Goal: Task Accomplishment & Management: Manage account settings

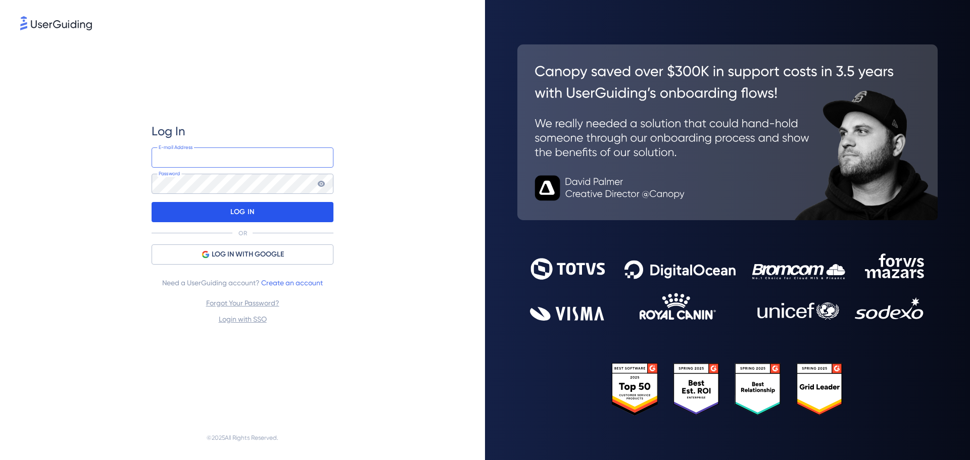
type input "[PERSON_NAME][EMAIL_ADDRESS][PERSON_NAME][DOMAIN_NAME]"
click at [261, 217] on div "LOG IN" at bounding box center [243, 212] width 182 height 20
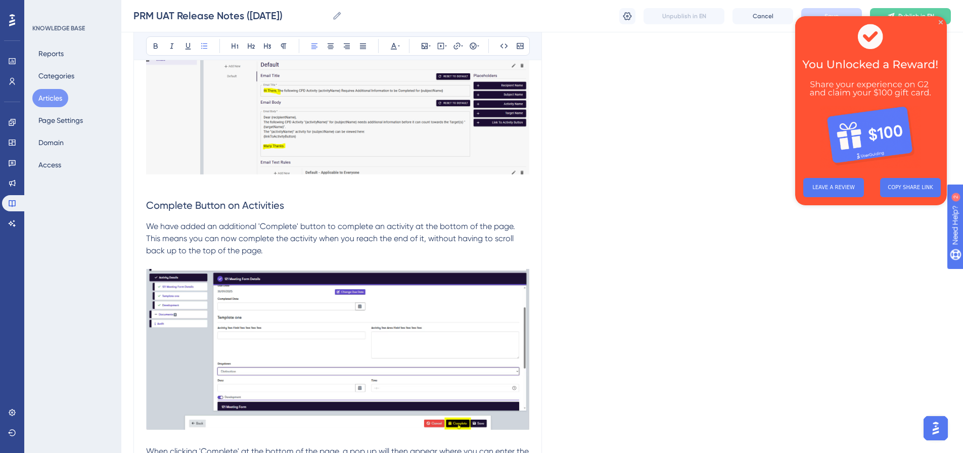
scroll to position [564, 0]
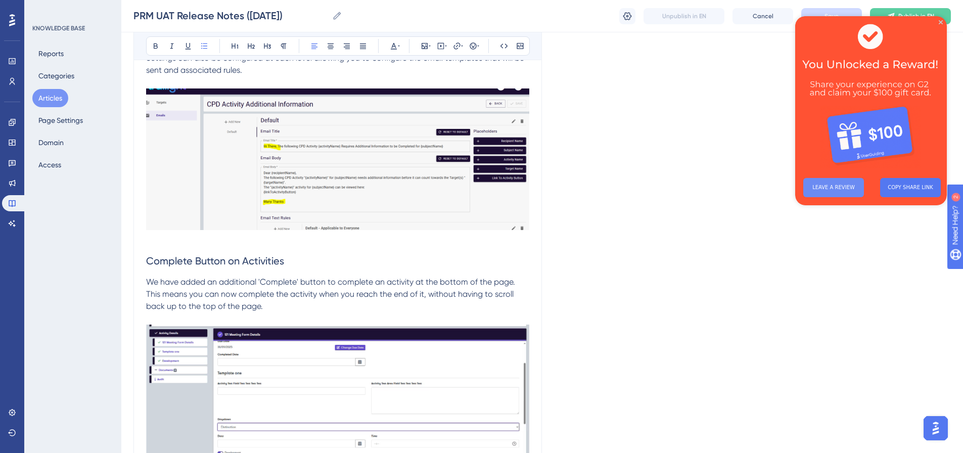
drag, startPoint x: 823, startPoint y: 182, endPoint x: 835, endPoint y: 183, distance: 11.2
click at [823, 182] on button "LEAVE A REVIEW" at bounding box center [833, 187] width 61 height 19
drag, startPoint x: 941, startPoint y: 22, endPoint x: 1672, endPoint y: 45, distance: 730.7
click at [941, 22] on icon "Close Preview" at bounding box center [941, 22] width 4 height 4
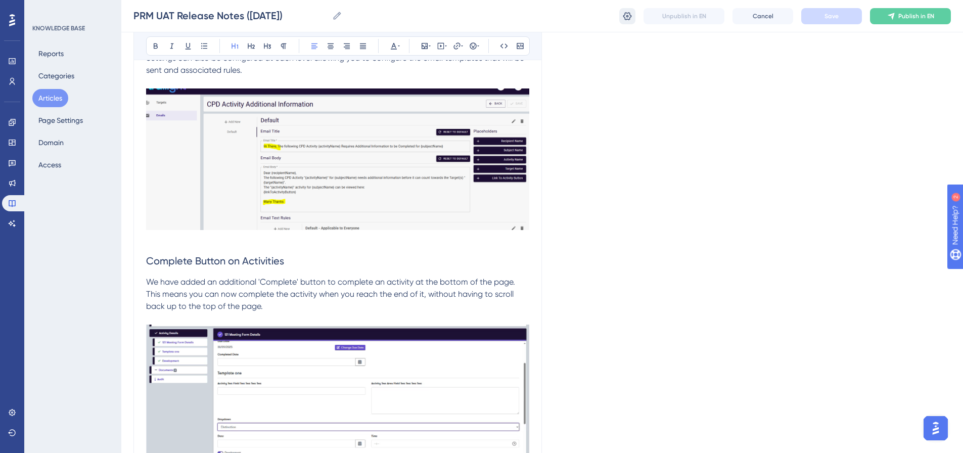
click at [625, 18] on icon at bounding box center [627, 16] width 9 height 8
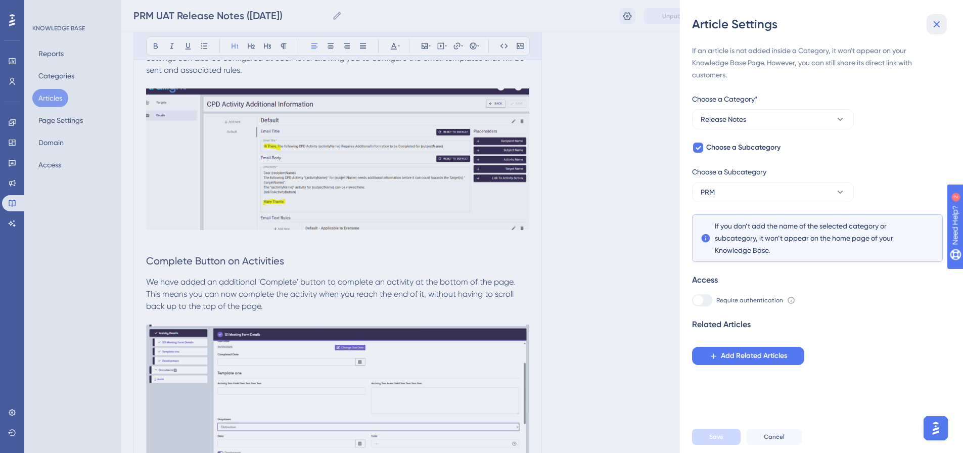
click at [941, 26] on icon at bounding box center [937, 24] width 12 height 12
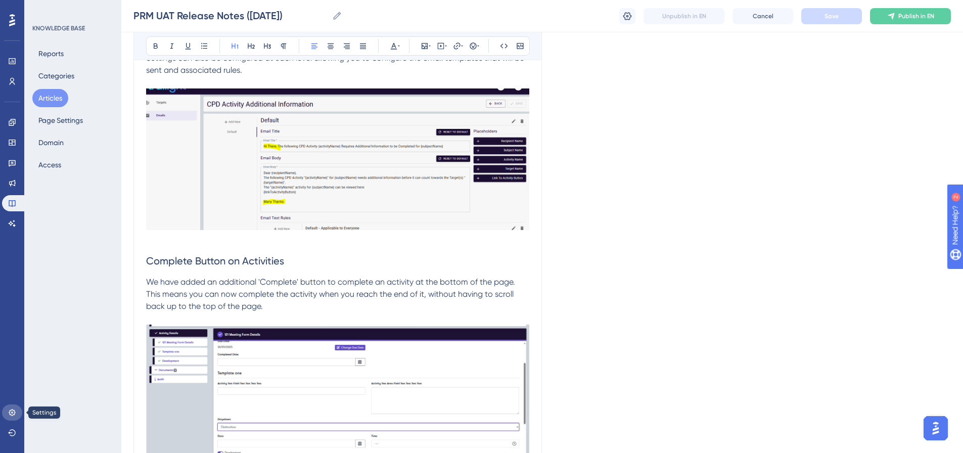
click at [17, 413] on link at bounding box center [12, 412] width 20 height 16
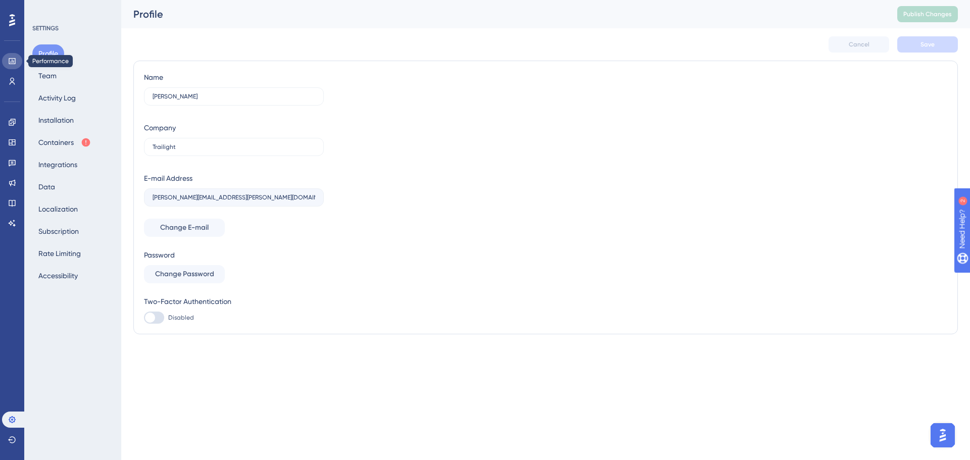
click at [13, 58] on icon at bounding box center [12, 61] width 8 height 8
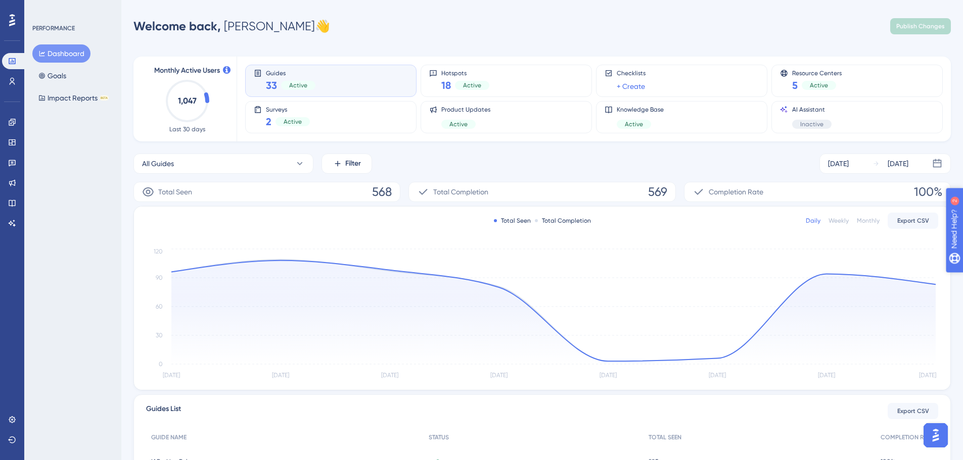
drag, startPoint x: 1013, startPoint y: 277, endPoint x: 1895, endPoint y: 473, distance: 903.6
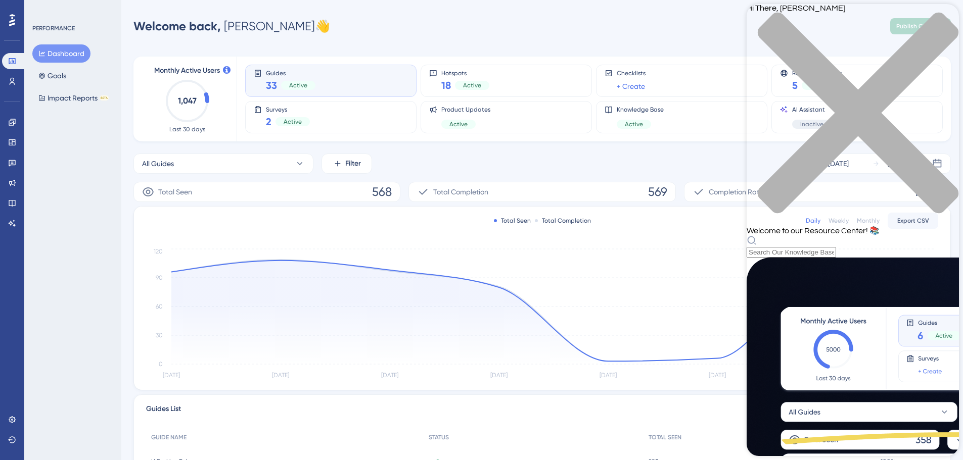
click at [947, 24] on div "close resource center" at bounding box center [853, 119] width 212 height 214
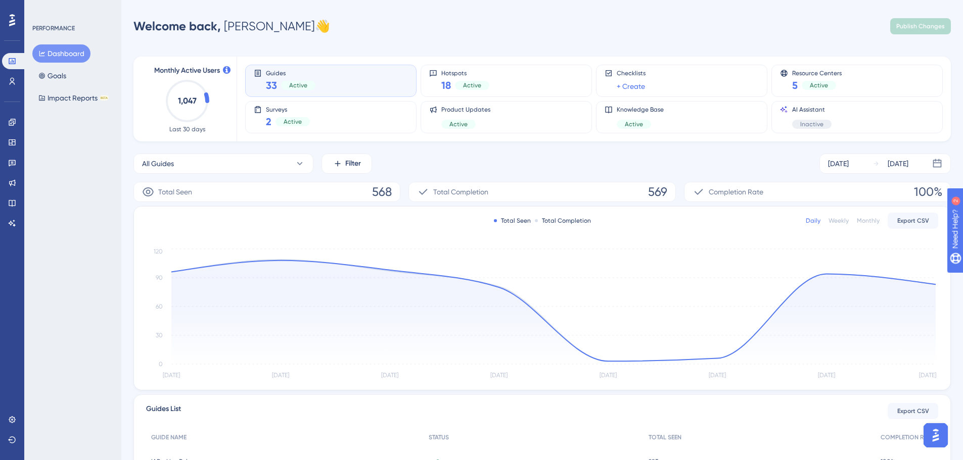
drag, startPoint x: 364, startPoint y: 39, endPoint x: 366, endPoint y: 44, distance: 5.3
click at [365, 40] on div "Performance Users Engagement Widgets Feedback Product Updates Knowledge Base AI…" at bounding box center [542, 327] width 842 height 622
click at [15, 421] on icon at bounding box center [12, 420] width 8 height 8
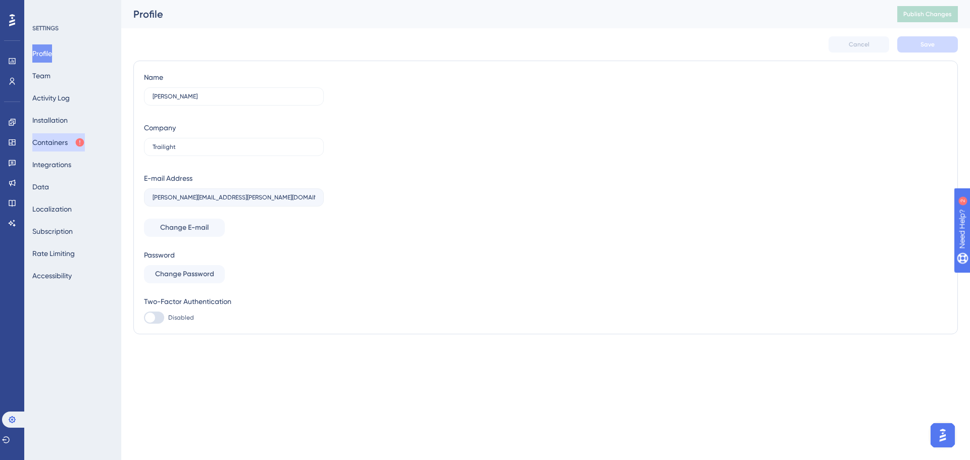
click at [73, 143] on button "Containers" at bounding box center [58, 142] width 53 height 18
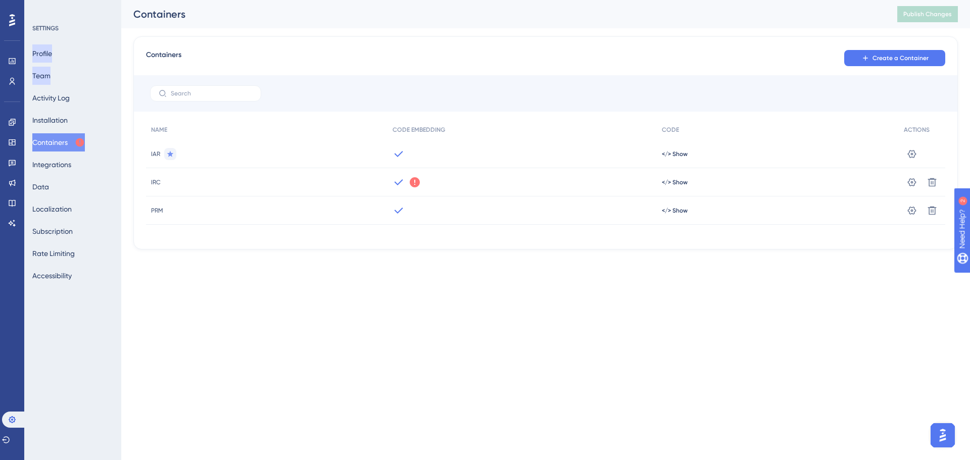
drag, startPoint x: 37, startPoint y: 68, endPoint x: 42, endPoint y: 59, distance: 10.7
click at [37, 68] on button "Team" at bounding box center [41, 76] width 18 height 18
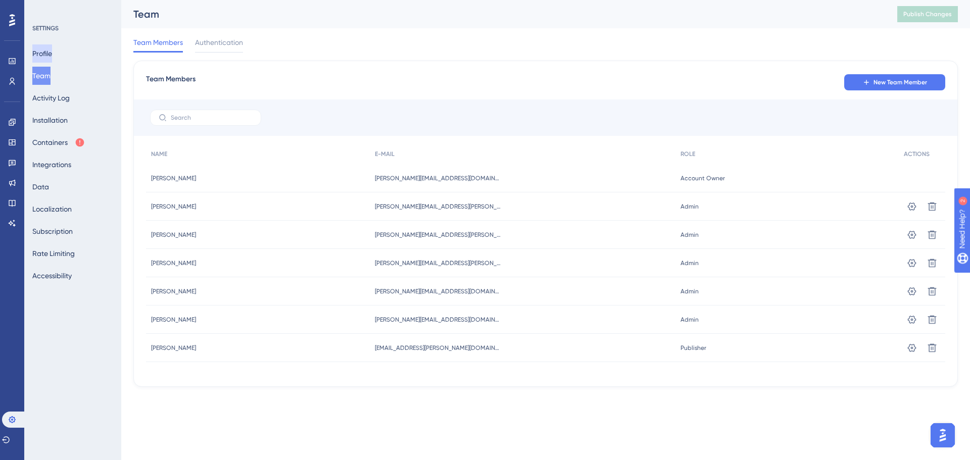
click at [43, 54] on button "Profile" at bounding box center [42, 53] width 20 height 18
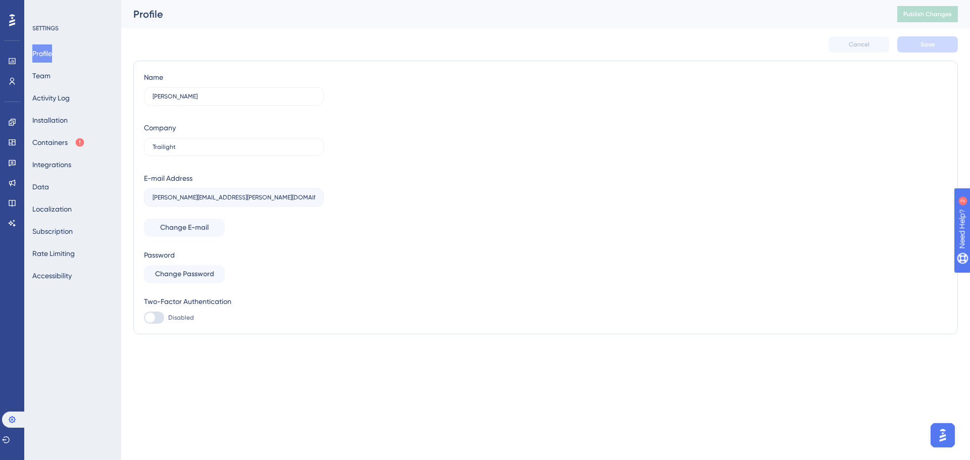
drag, startPoint x: 646, startPoint y: 12, endPoint x: 651, endPoint y: 9, distance: 5.5
click at [651, 9] on div "Profile" at bounding box center [502, 14] width 739 height 14
click at [79, 147] on button "Containers" at bounding box center [58, 142] width 53 height 18
